Goal: Transaction & Acquisition: Purchase product/service

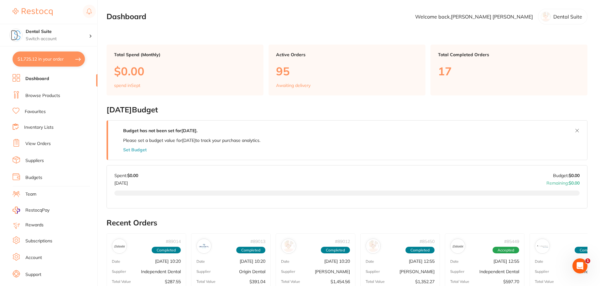
click at [44, 60] on button "$1,725.12 in your order" at bounding box center [49, 58] width 72 height 15
checkbox input "true"
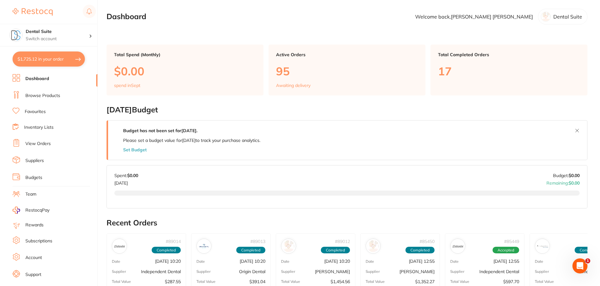
checkbox input "true"
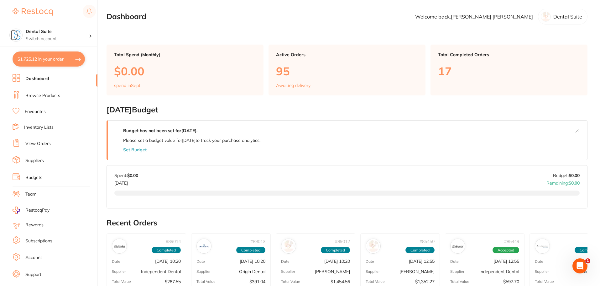
checkbox input "true"
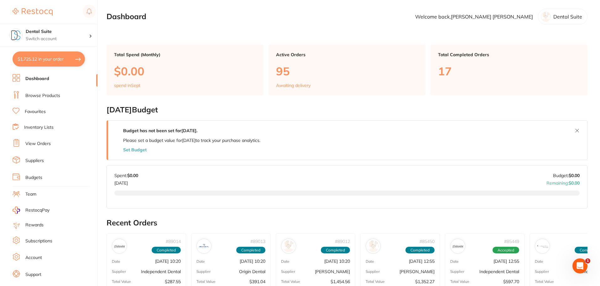
checkbox input "true"
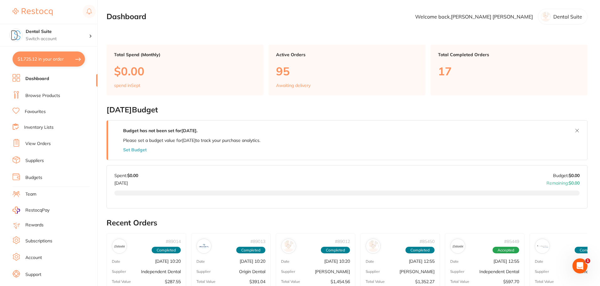
checkbox input "true"
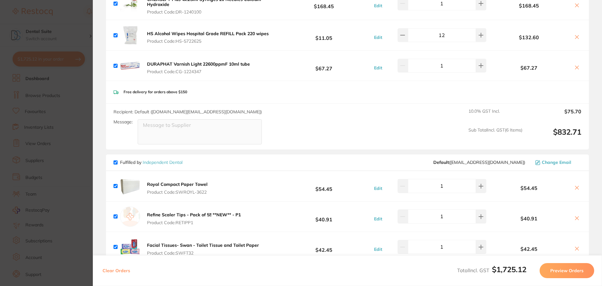
scroll to position [219, 0]
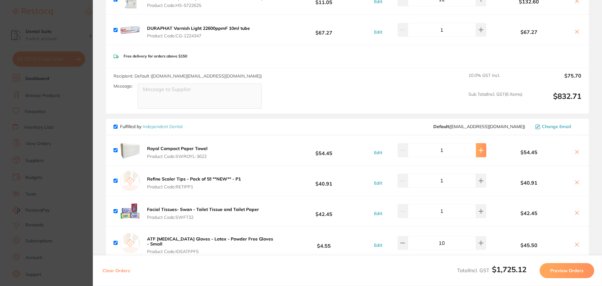
click at [478, 150] on icon at bounding box center [480, 150] width 5 height 5
type input "2"
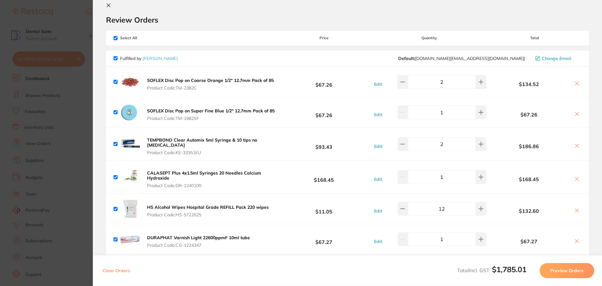
scroll to position [0, 0]
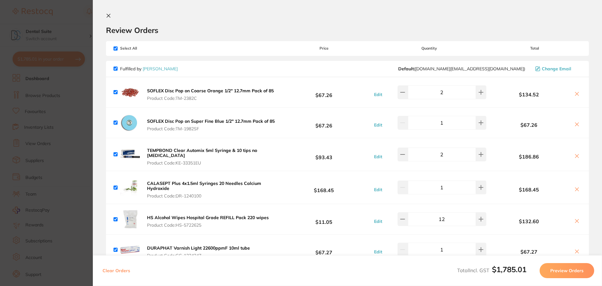
click at [110, 15] on icon at bounding box center [108, 15] width 5 height 5
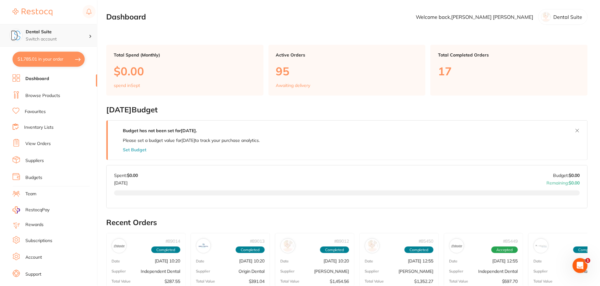
scroll to position [16, 0]
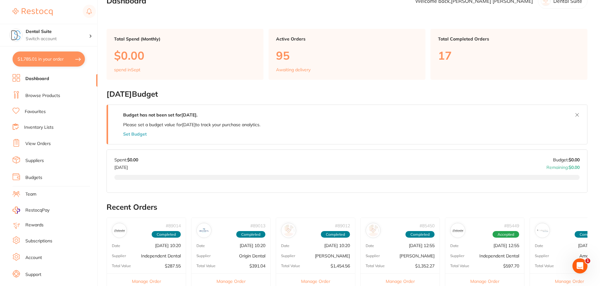
click at [39, 93] on link "Browse Products" at bounding box center [42, 95] width 35 height 6
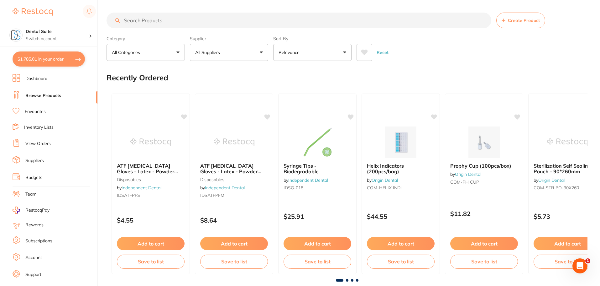
click at [37, 110] on link "Favourites" at bounding box center [35, 111] width 21 height 6
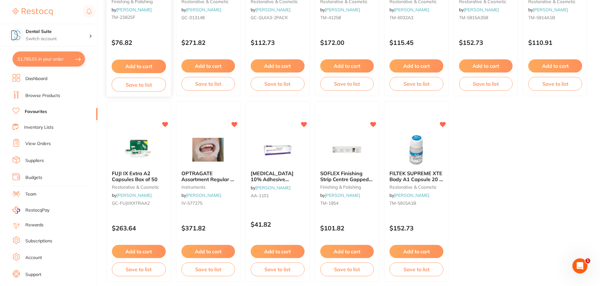
scroll to position [1172, 0]
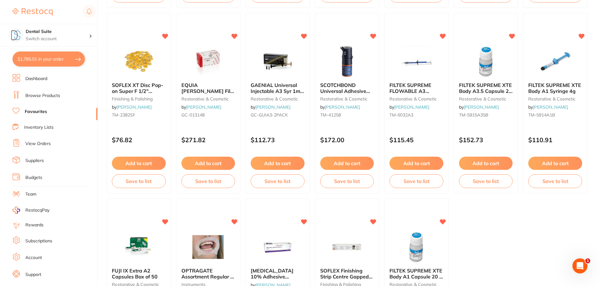
click at [42, 97] on link "Browse Products" at bounding box center [42, 95] width 35 height 6
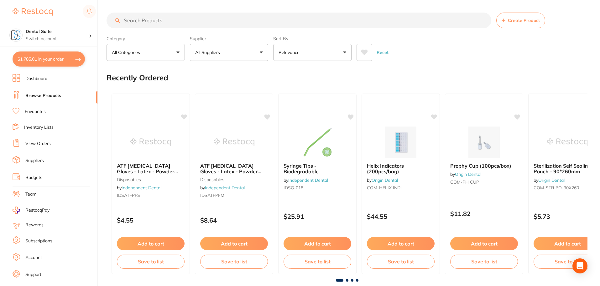
click at [151, 20] on input "search" at bounding box center [299, 21] width 385 height 16
drag, startPoint x: 151, startPoint y: 20, endPoint x: 112, endPoint y: 142, distance: 128.3
drag, startPoint x: 112, startPoint y: 142, endPoint x: 40, endPoint y: 300, distance: 173.9
click at [154, 22] on input "search" at bounding box center [299, 21] width 385 height 16
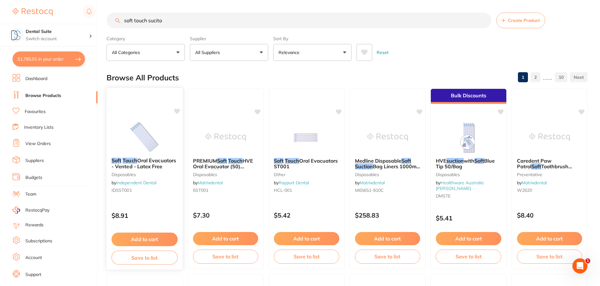
type input "soft touch sucito"
click at [140, 184] on link "Independent Dental" at bounding box center [136, 183] width 40 height 6
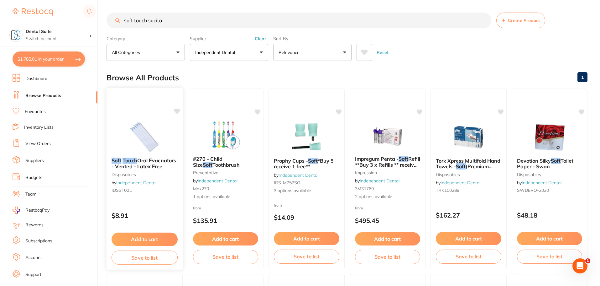
click at [131, 240] on button "Add to cart" at bounding box center [145, 238] width 66 height 13
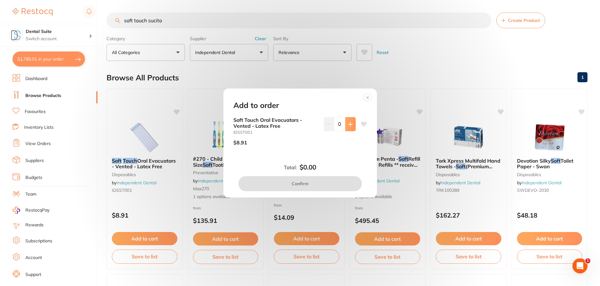
click at [350, 124] on icon at bounding box center [350, 124] width 5 height 5
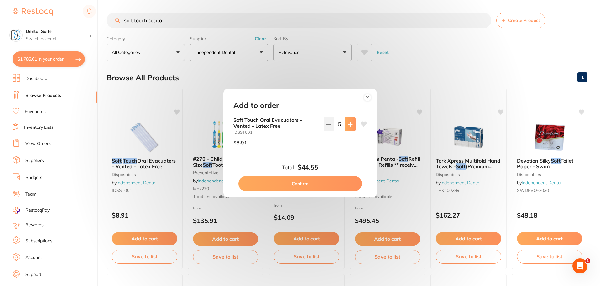
click at [350, 124] on icon at bounding box center [350, 124] width 5 height 5
click at [350, 123] on icon at bounding box center [350, 124] width 5 height 5
click at [349, 123] on icon at bounding box center [350, 124] width 5 height 5
click at [349, 123] on icon at bounding box center [350, 124] width 4 height 4
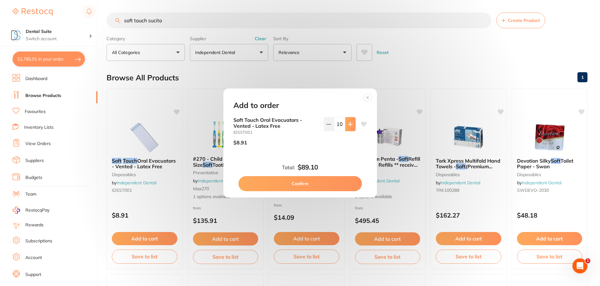
click at [349, 123] on icon at bounding box center [350, 124] width 4 height 4
click at [325, 121] on button at bounding box center [329, 124] width 10 height 14
type input "10"
click at [314, 185] on button "Confirm" at bounding box center [301, 183] width 124 height 15
checkbox input "false"
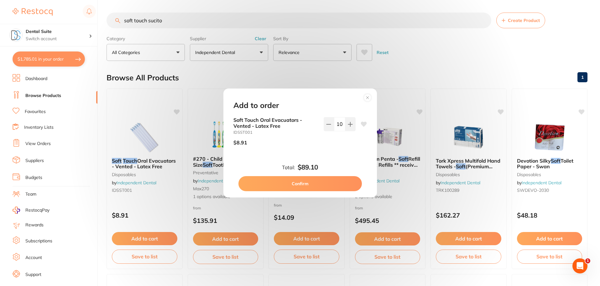
checkbox input "false"
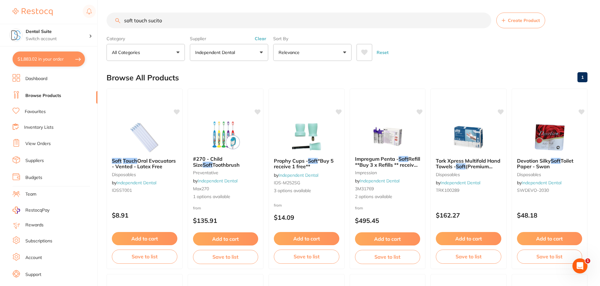
click at [30, 58] on button "$1,883.02 in your order" at bounding box center [49, 58] width 72 height 15
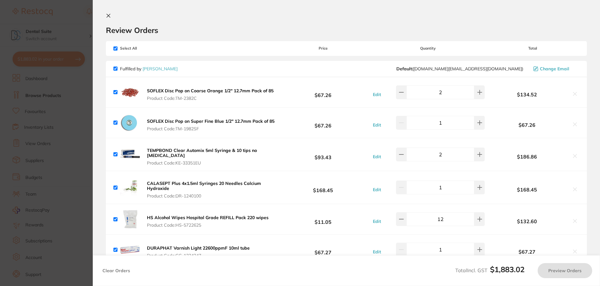
checkbox input "true"
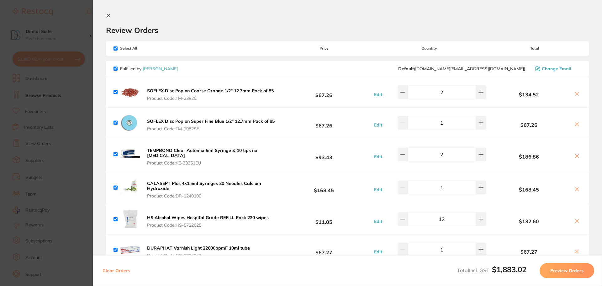
click at [109, 17] on icon at bounding box center [108, 15] width 3 height 3
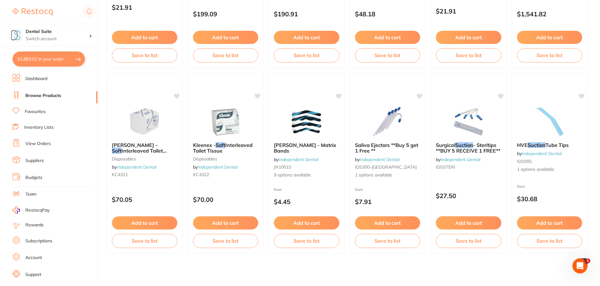
click at [37, 93] on link "Browse Products" at bounding box center [43, 95] width 36 height 6
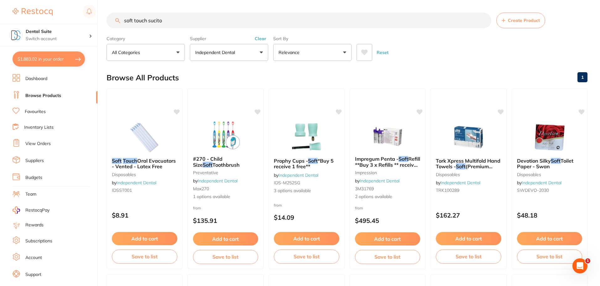
drag, startPoint x: 176, startPoint y: 20, endPoint x: 98, endPoint y: 16, distance: 77.9
click at [98, 16] on div "$1,883.02 Dental Suite Switch account Dental Suite $1,883.02 in your order Dash…" at bounding box center [300, 143] width 600 height 286
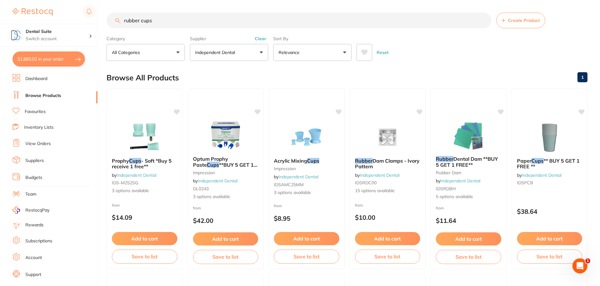
click at [257, 55] on button "Independent Dental" at bounding box center [229, 52] width 78 height 17
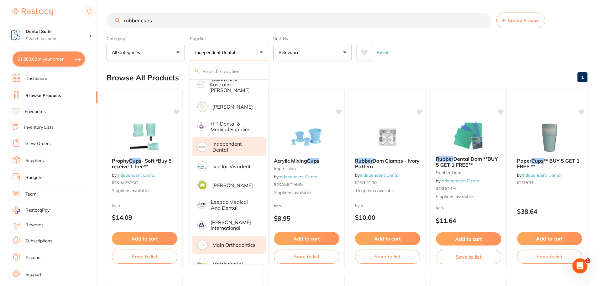
scroll to position [314, 0]
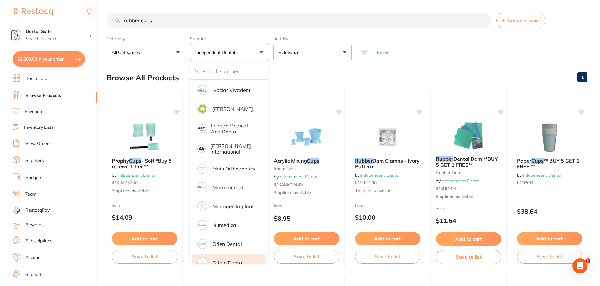
click at [221, 260] on p "Origin Dental" at bounding box center [228, 263] width 31 height 6
drag, startPoint x: 421, startPoint y: 47, endPoint x: 420, endPoint y: 57, distance: 10.1
click at [420, 48] on div "Reset" at bounding box center [470, 50] width 226 height 22
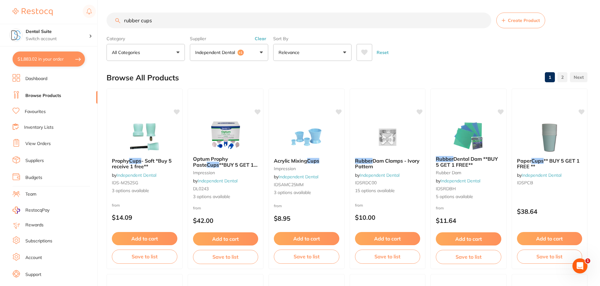
drag, startPoint x: 171, startPoint y: 21, endPoint x: 172, endPoint y: 16, distance: 5.1
click at [171, 20] on input "rubber cups" at bounding box center [299, 21] width 385 height 16
type input "rubber cups prophy"
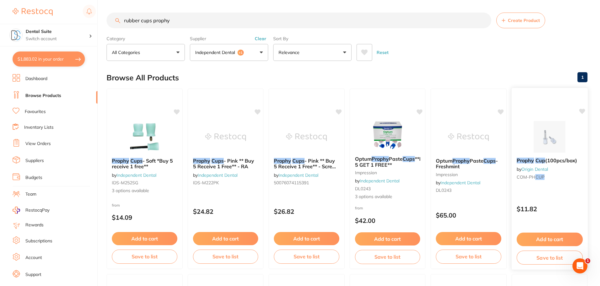
click at [539, 163] on em "Cup" at bounding box center [541, 160] width 10 height 6
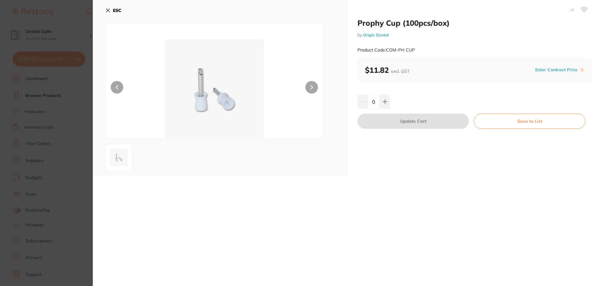
click at [106, 10] on icon at bounding box center [107, 10] width 5 height 5
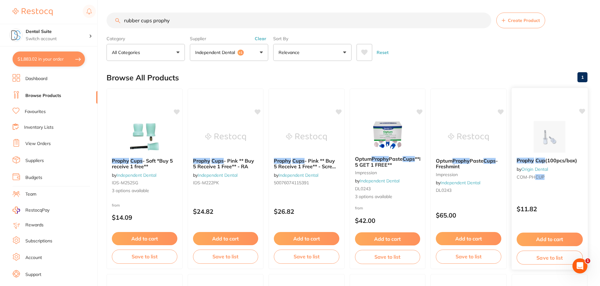
click at [536, 167] on link "Origin Dental" at bounding box center [535, 169] width 27 height 6
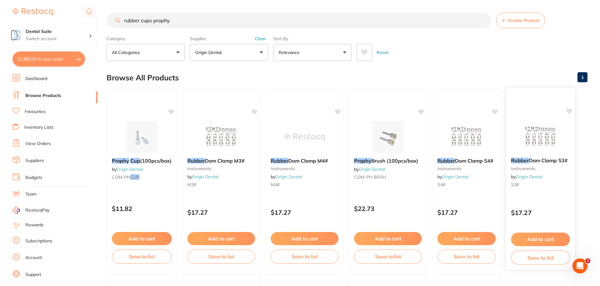
click at [549, 237] on button "Add to cart" at bounding box center [540, 238] width 59 height 13
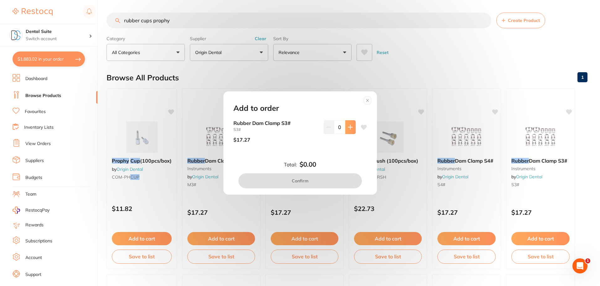
click at [348, 125] on icon at bounding box center [350, 126] width 5 height 5
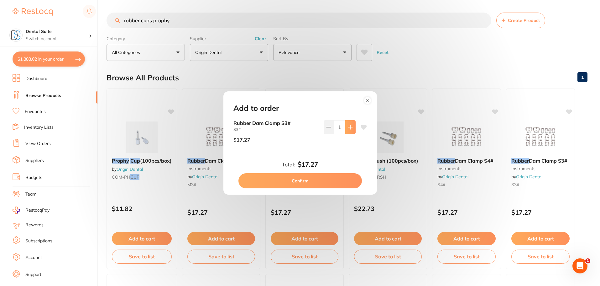
click at [348, 125] on icon at bounding box center [350, 126] width 5 height 5
type input "5"
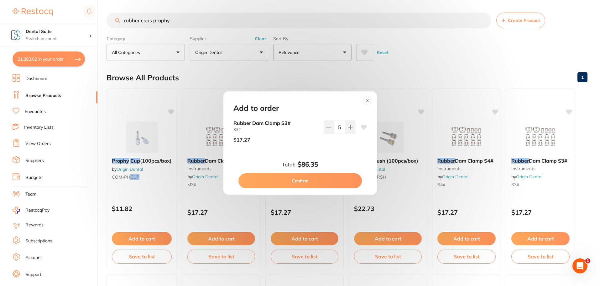
click at [315, 182] on button "Confirm" at bounding box center [301, 180] width 124 height 15
checkbox input "false"
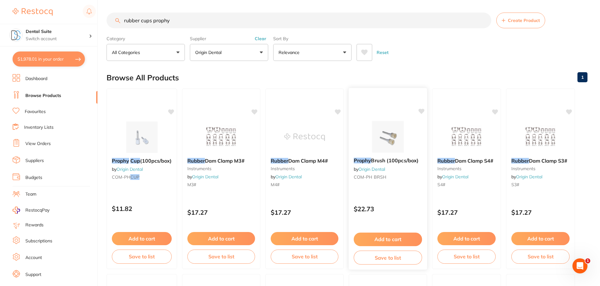
click at [386, 239] on button "Add to cart" at bounding box center [388, 238] width 68 height 13
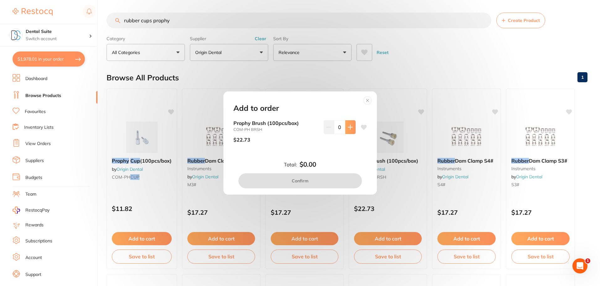
click at [350, 126] on icon at bounding box center [350, 126] width 5 height 5
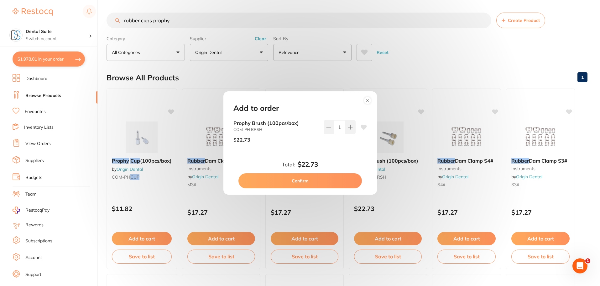
drag, startPoint x: 350, startPoint y: 126, endPoint x: 326, endPoint y: 191, distance: 69.1
click at [350, 126] on icon at bounding box center [350, 126] width 5 height 5
type input "2"
click at [314, 182] on button "Confirm" at bounding box center [301, 180] width 124 height 15
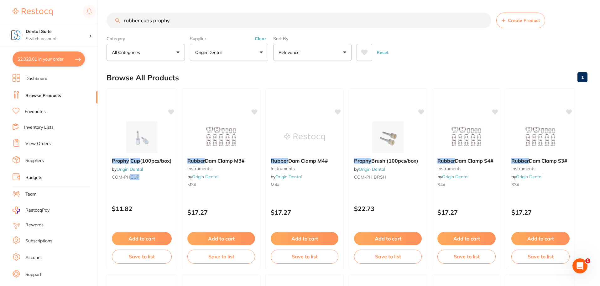
click at [237, 54] on button "Origin Dental" at bounding box center [229, 52] width 78 height 17
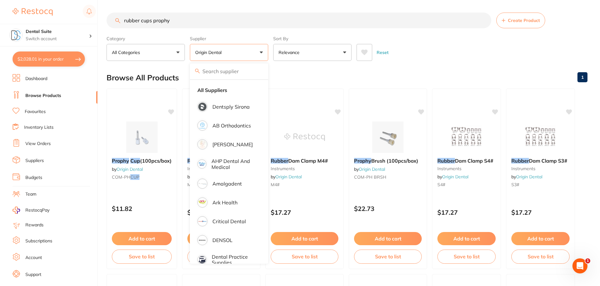
drag, startPoint x: 218, startPoint y: 88, endPoint x: 203, endPoint y: 29, distance: 61.1
click at [218, 89] on strong "All Suppliers" at bounding box center [213, 90] width 30 height 6
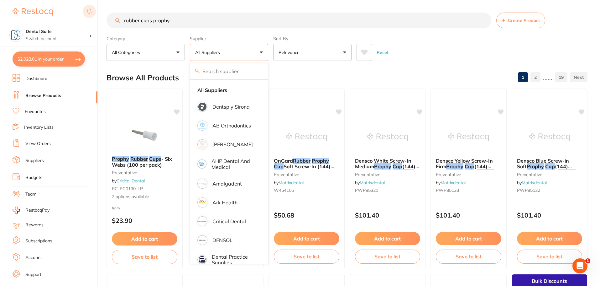
drag, startPoint x: 180, startPoint y: 22, endPoint x: 95, endPoint y: 15, distance: 85.3
click at [96, 16] on div "$2,028.01 Dental Suite Switch account Dental Suite $2,028.01 in your order Dash…" at bounding box center [300, 143] width 600 height 286
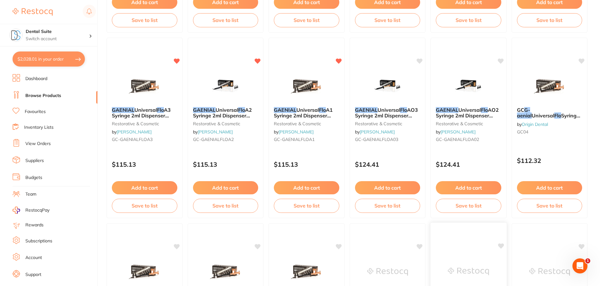
scroll to position [596, 0]
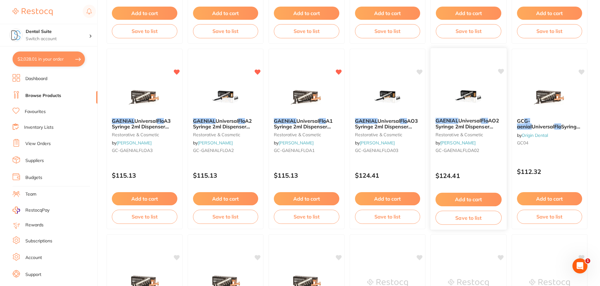
type input "genial flo"
click at [471, 197] on button "Add to cart" at bounding box center [469, 199] width 66 height 13
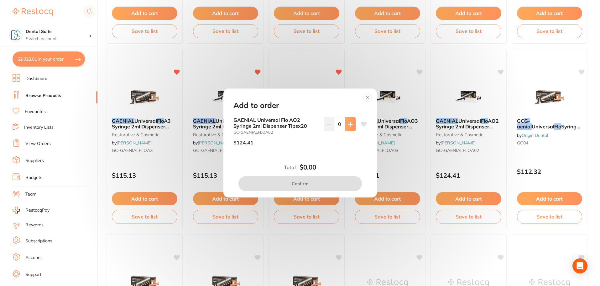
click at [351, 122] on icon at bounding box center [350, 124] width 5 height 5
type input "1"
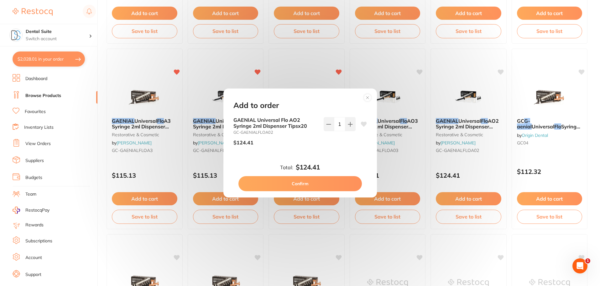
scroll to position [0, 0]
click at [303, 182] on button "Confirm" at bounding box center [301, 183] width 124 height 15
checkbox input "false"
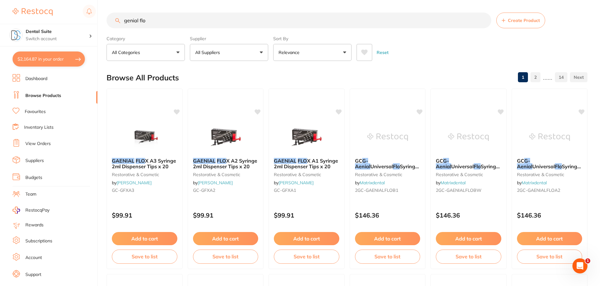
click at [204, 53] on p "All Suppliers" at bounding box center [208, 52] width 27 height 6
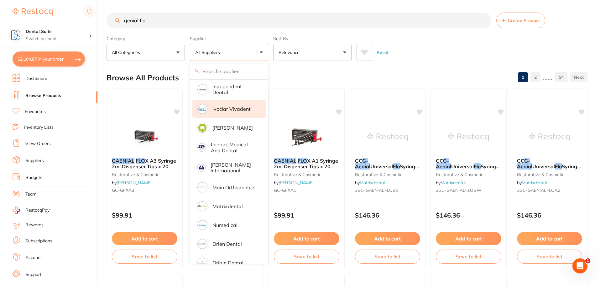
scroll to position [282, 0]
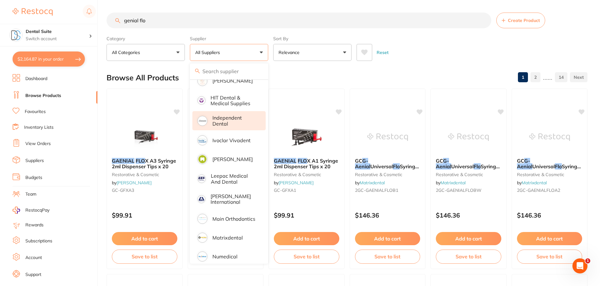
click at [235, 115] on p "Independent Dental" at bounding box center [235, 121] width 45 height 12
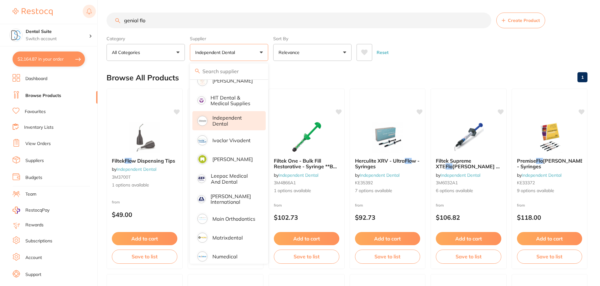
drag, startPoint x: 162, startPoint y: 20, endPoint x: 89, endPoint y: 19, distance: 73.1
click at [89, 19] on div "$2,164.87 Dental Suite Switch account Dental Suite $2,164.87 in your order Dash…" at bounding box center [300, 143] width 600 height 286
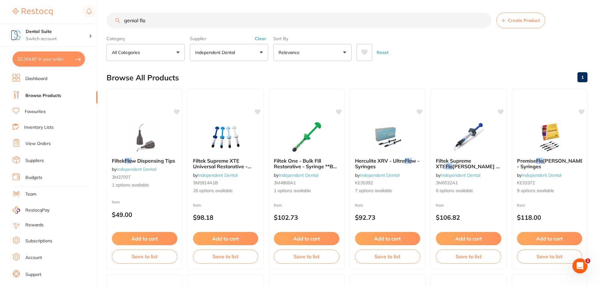
scroll to position [0, 0]
type input "gloves"
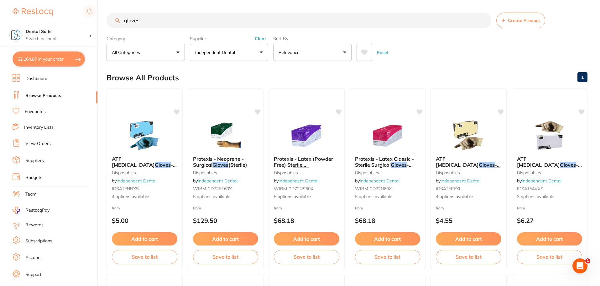
click at [462, 180] on link "Independent Dental" at bounding box center [461, 181] width 40 height 6
click at [459, 203] on div "ATF [MEDICAL_DATA] Gloves - Latex - Powder Free Gloves disposables by Independe…" at bounding box center [469, 178] width 76 height 54
click at [457, 193] on div "ATF [MEDICAL_DATA] Gloves - Latex - Powder Free Gloves disposables by Independe…" at bounding box center [469, 177] width 76 height 54
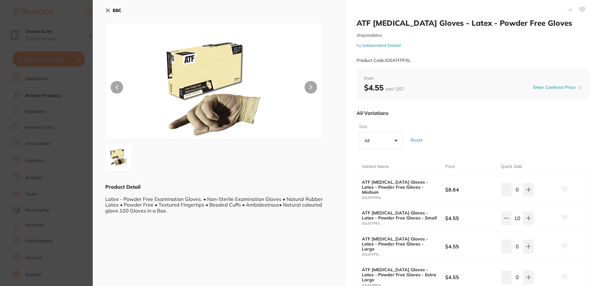
click at [457, 193] on section "ATF [MEDICAL_DATA] Gloves - Latex - Powder Free Gloves disposables by Independe…" at bounding box center [300, 143] width 600 height 286
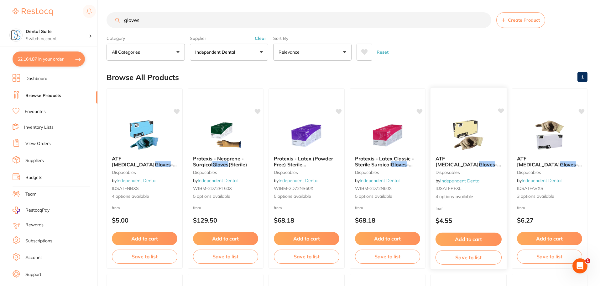
click at [462, 157] on span "ATF [MEDICAL_DATA]" at bounding box center [457, 161] width 43 height 12
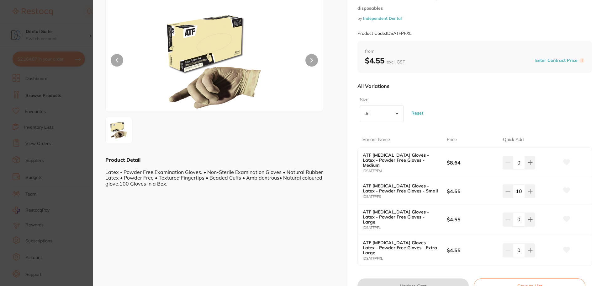
scroll to position [63, 0]
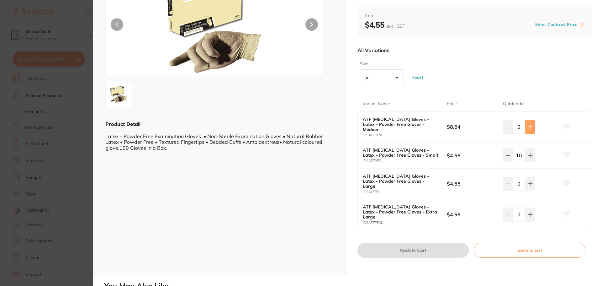
click at [531, 126] on button at bounding box center [530, 127] width 10 height 14
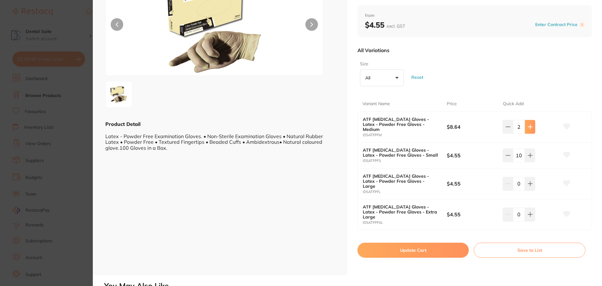
click at [531, 126] on button at bounding box center [530, 127] width 10 height 14
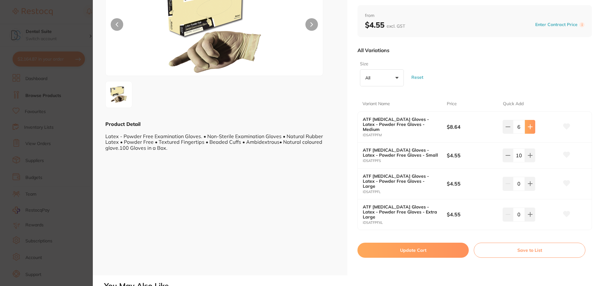
click at [531, 126] on button at bounding box center [530, 127] width 10 height 14
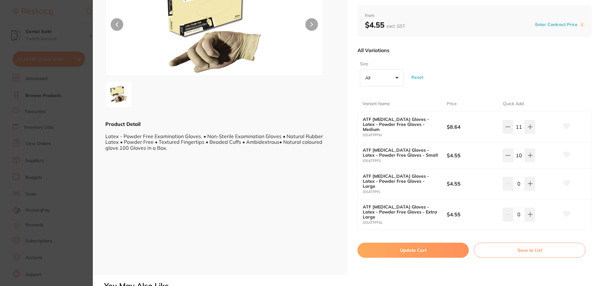
click at [507, 129] on icon at bounding box center [507, 126] width 5 height 5
type input "10"
click at [407, 245] on button "Update Cart" at bounding box center [412, 249] width 111 height 15
checkbox input "false"
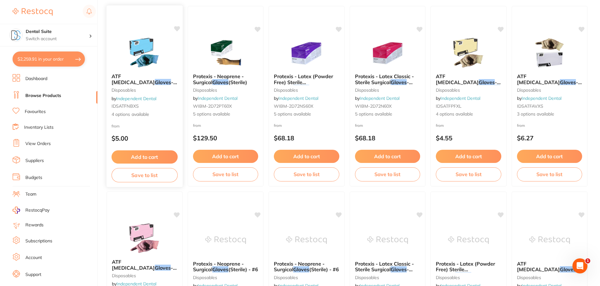
scroll to position [0, 0]
